Goal: Task Accomplishment & Management: Use online tool/utility

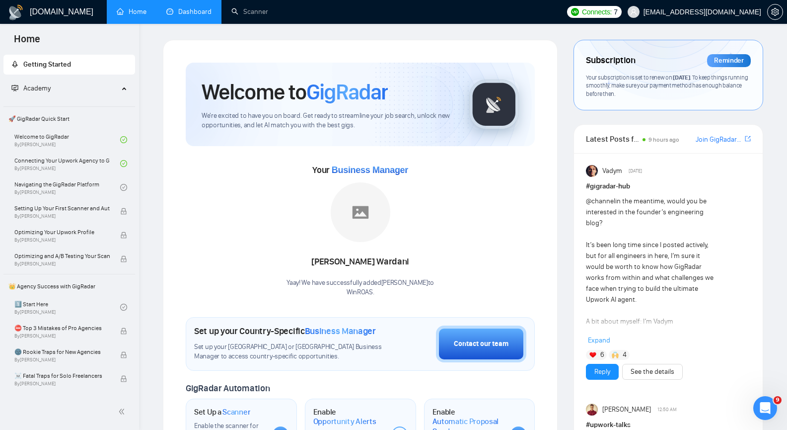
click at [190, 16] on link "Dashboard" at bounding box center [188, 11] width 45 height 8
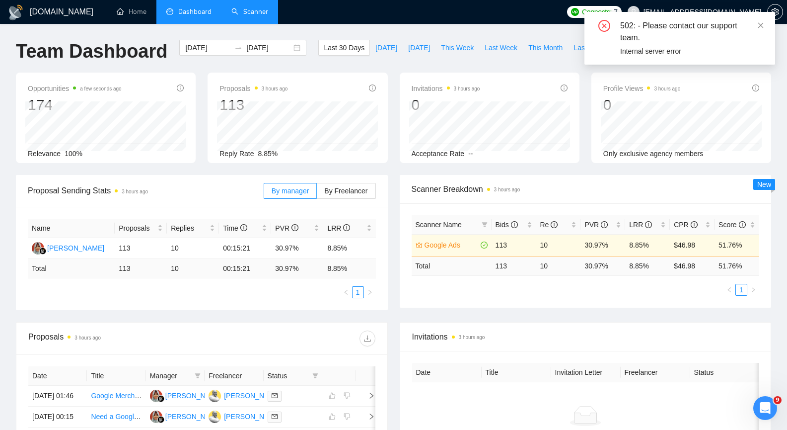
click at [247, 11] on link "Scanner" at bounding box center [249, 11] width 37 height 8
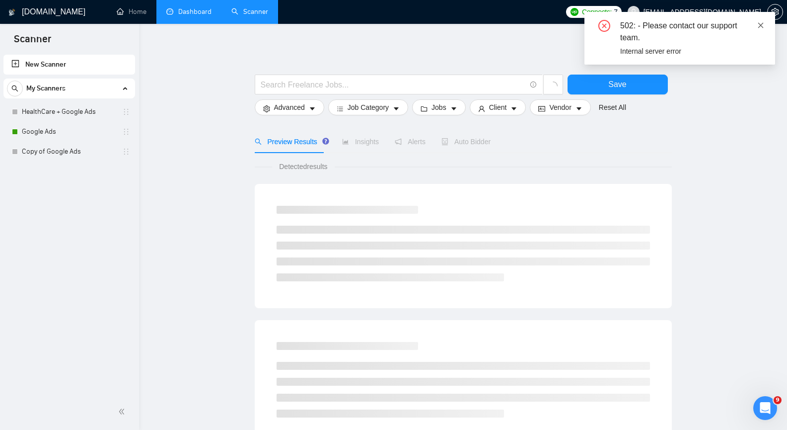
click at [762, 23] on icon "close" at bounding box center [761, 25] width 7 height 7
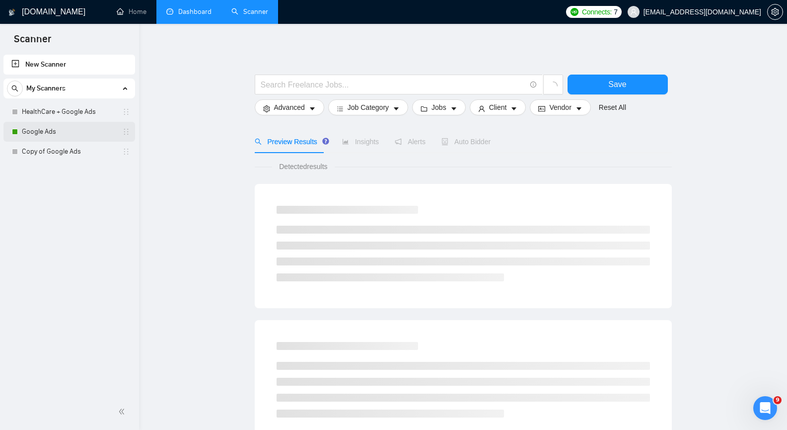
click at [65, 127] on link "Google Ads" at bounding box center [69, 132] width 94 height 20
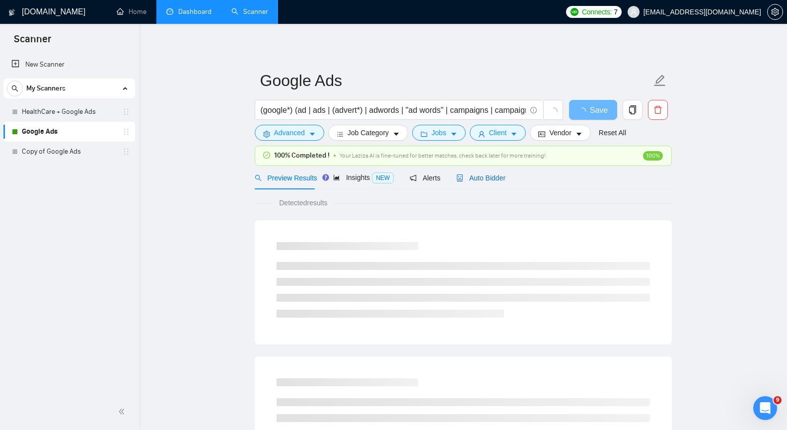
click at [491, 180] on span "Auto Bidder" at bounding box center [481, 178] width 49 height 8
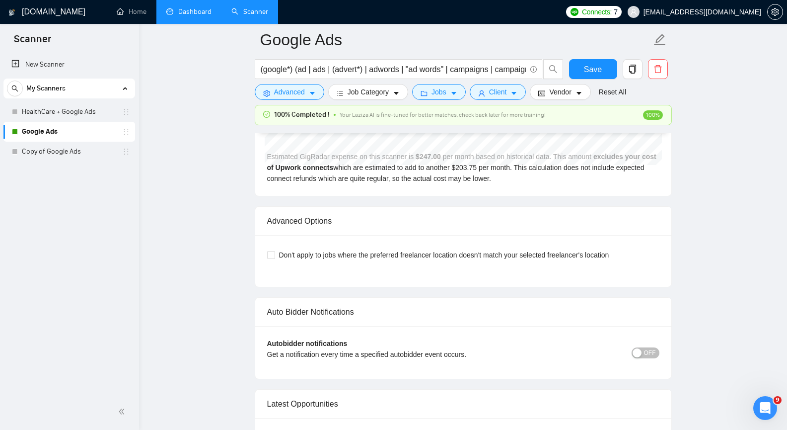
scroll to position [2235, 0]
